Goal: Transaction & Acquisition: Subscribe to service/newsletter

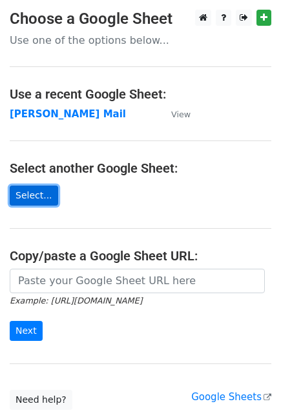
click at [43, 186] on link "Select..." at bounding box center [34, 196] width 48 height 20
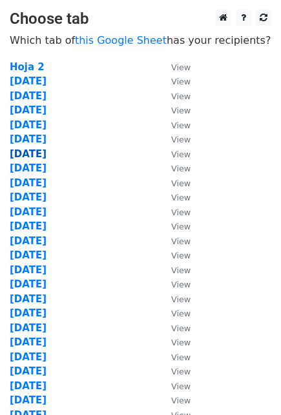
click at [35, 155] on strong "10 Oct" at bounding box center [28, 154] width 37 height 12
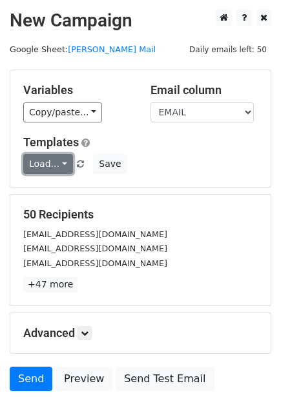
click at [57, 162] on link "Load..." at bounding box center [48, 164] width 50 height 20
click at [198, 163] on div "Load... No templates saved Save" at bounding box center [141, 164] width 254 height 20
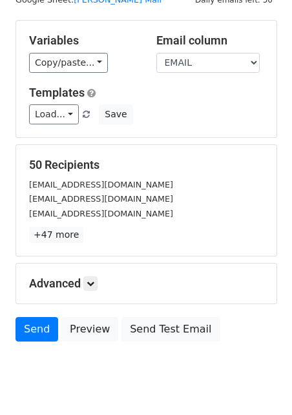
scroll to position [72, 0]
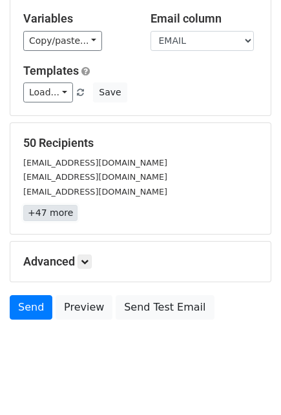
click at [54, 215] on link "+47 more" at bounding box center [50, 213] width 54 height 16
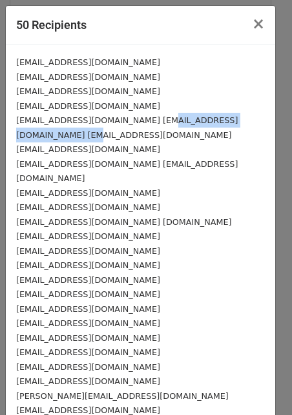
drag, startPoint x: 140, startPoint y: 119, endPoint x: 252, endPoint y: 122, distance: 111.6
click at [237, 122] on small "administrativo@cafehotel.com.co contabilidad@cafehotel.com.co gerencia@cafehote…" at bounding box center [126, 127] width 221 height 25
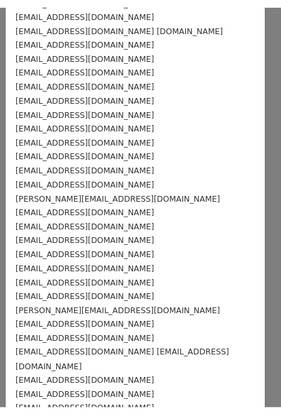
scroll to position [0, 0]
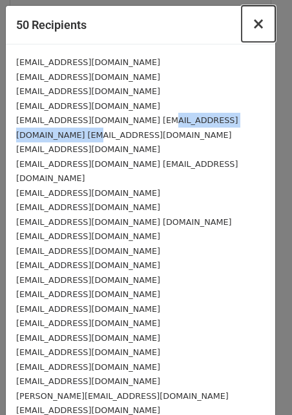
click at [252, 23] on span "×" at bounding box center [258, 24] width 13 height 18
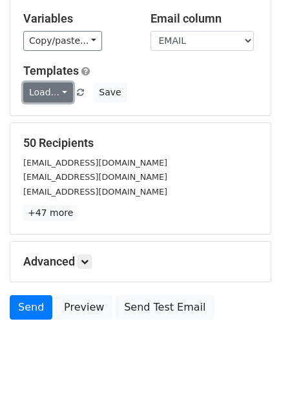
click at [56, 94] on link "Load..." at bounding box center [48, 93] width 50 height 20
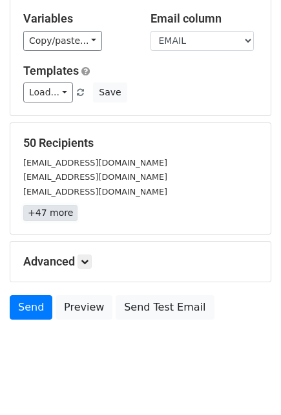
click at [51, 210] on link "+47 more" at bounding box center [50, 213] width 54 height 16
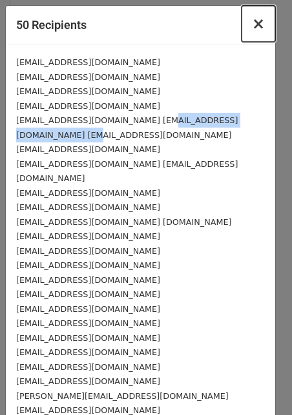
click at [252, 21] on span "×" at bounding box center [258, 24] width 13 height 18
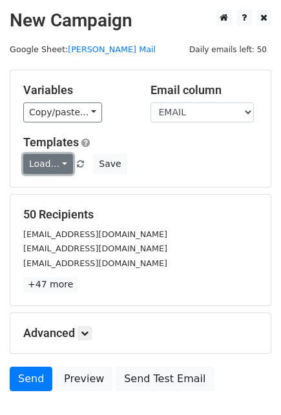
click at [57, 163] on link "Load..." at bounding box center [48, 164] width 50 height 20
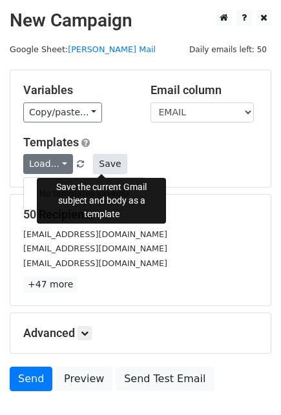
click at [106, 163] on button "Save" at bounding box center [110, 164] width 34 height 20
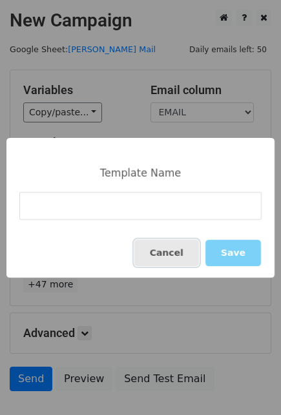
click at [190, 255] on button "Cancel" at bounding box center [166, 253] width 65 height 26
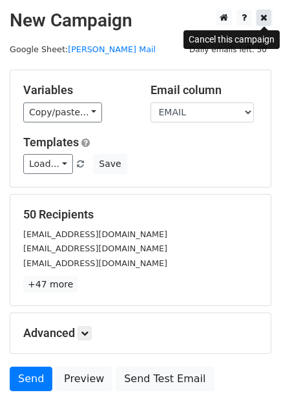
click at [269, 19] on link at bounding box center [263, 18] width 15 height 16
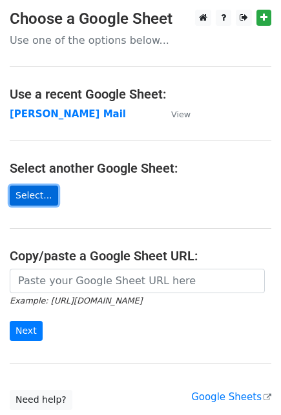
click at [29, 194] on link "Select..." at bounding box center [34, 196] width 48 height 20
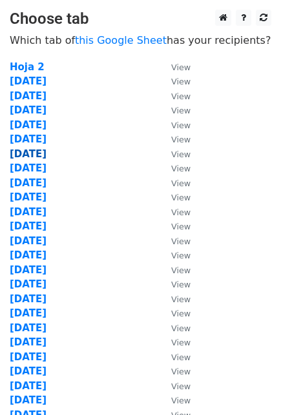
click at [32, 157] on strong "[DATE]" at bounding box center [28, 154] width 37 height 12
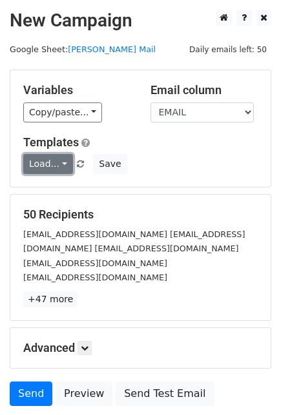
click at [64, 165] on link "Load..." at bounding box center [48, 164] width 50 height 20
click at [149, 139] on h5 "Templates" at bounding box center [140, 142] width 234 height 14
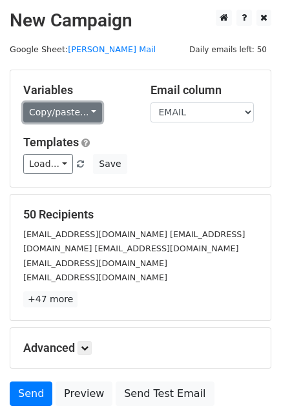
click at [86, 112] on link "Copy/paste..." at bounding box center [62, 113] width 79 height 20
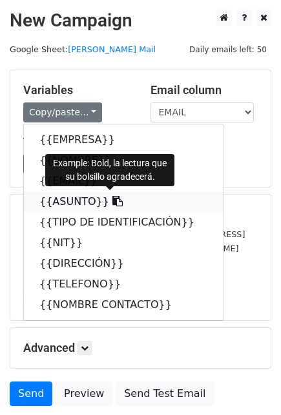
click at [112, 204] on icon at bounding box center [117, 201] width 10 height 10
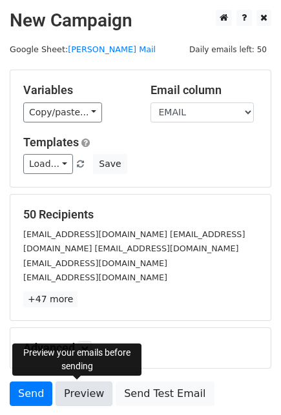
click at [77, 390] on link "Preview" at bounding box center [83, 394] width 57 height 25
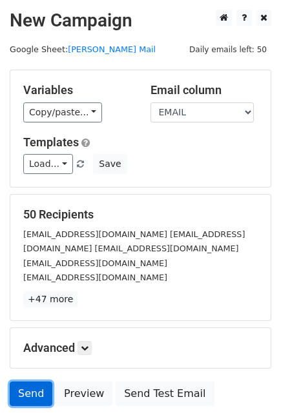
click at [31, 393] on link "Send" at bounding box center [31, 394] width 43 height 25
